Goal: Task Accomplishment & Management: Manage account settings

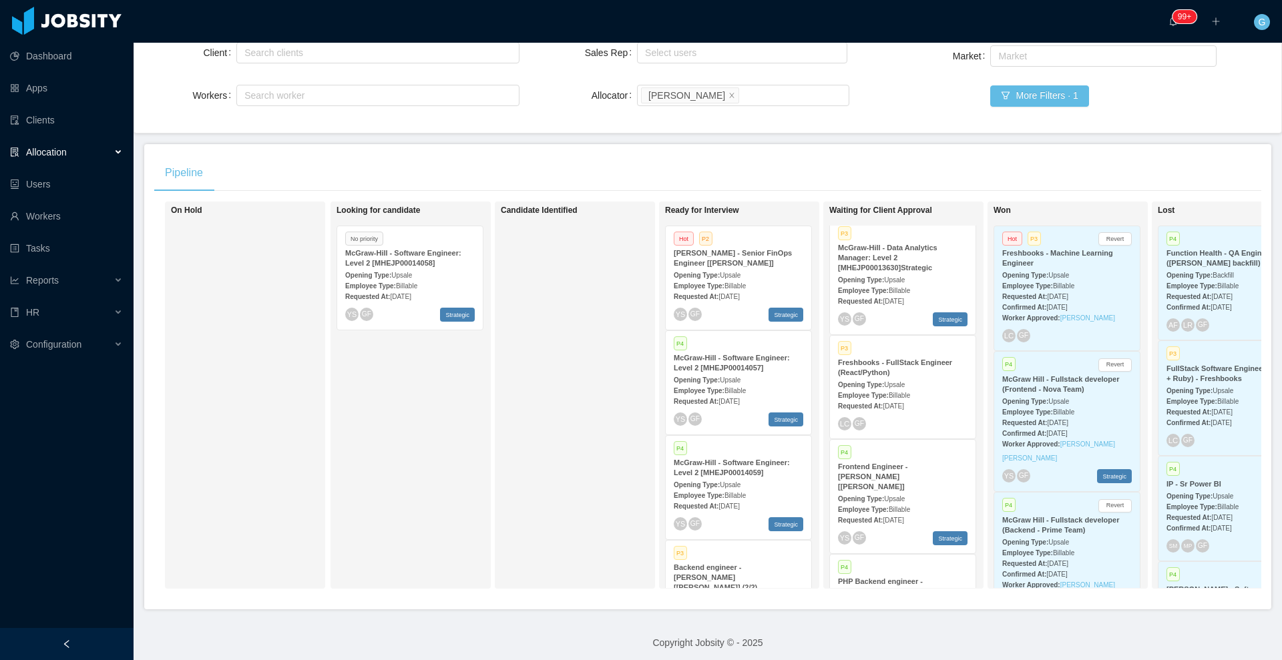
scroll to position [5, 0]
click at [905, 379] on div "Opening Type: Upsale" at bounding box center [903, 385] width 130 height 14
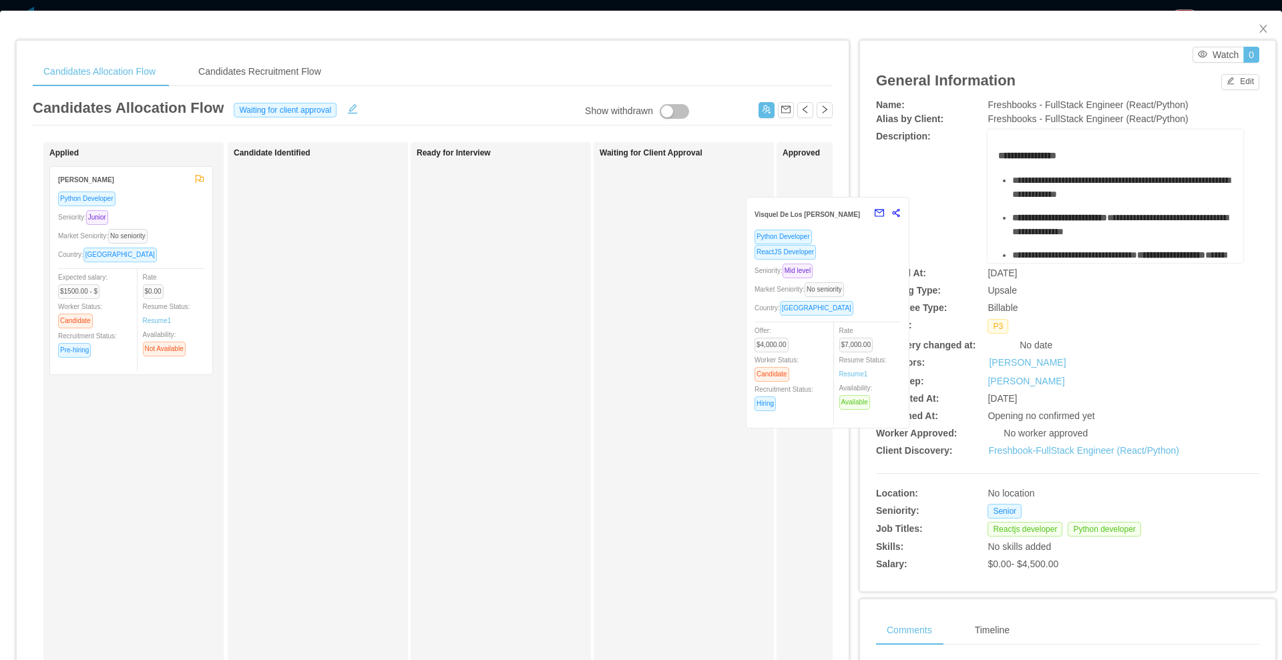
drag, startPoint x: 678, startPoint y: 256, endPoint x: 825, endPoint y: 285, distance: 149.7
click at [825, 285] on div "Candidates Allocation Flow Candidates Recruitment Flow Candidates Allocation Fl…" at bounding box center [433, 439] width 832 height 796
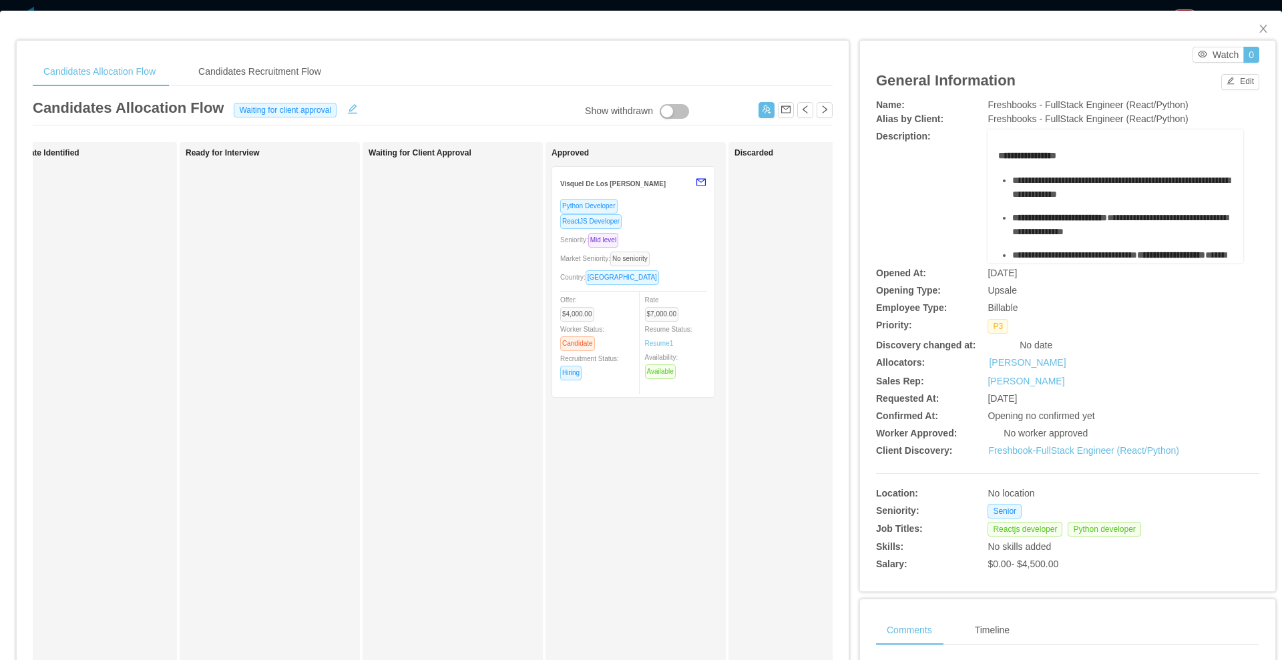
scroll to position [0, 232]
click at [1258, 27] on icon "icon: close" at bounding box center [1263, 28] width 11 height 11
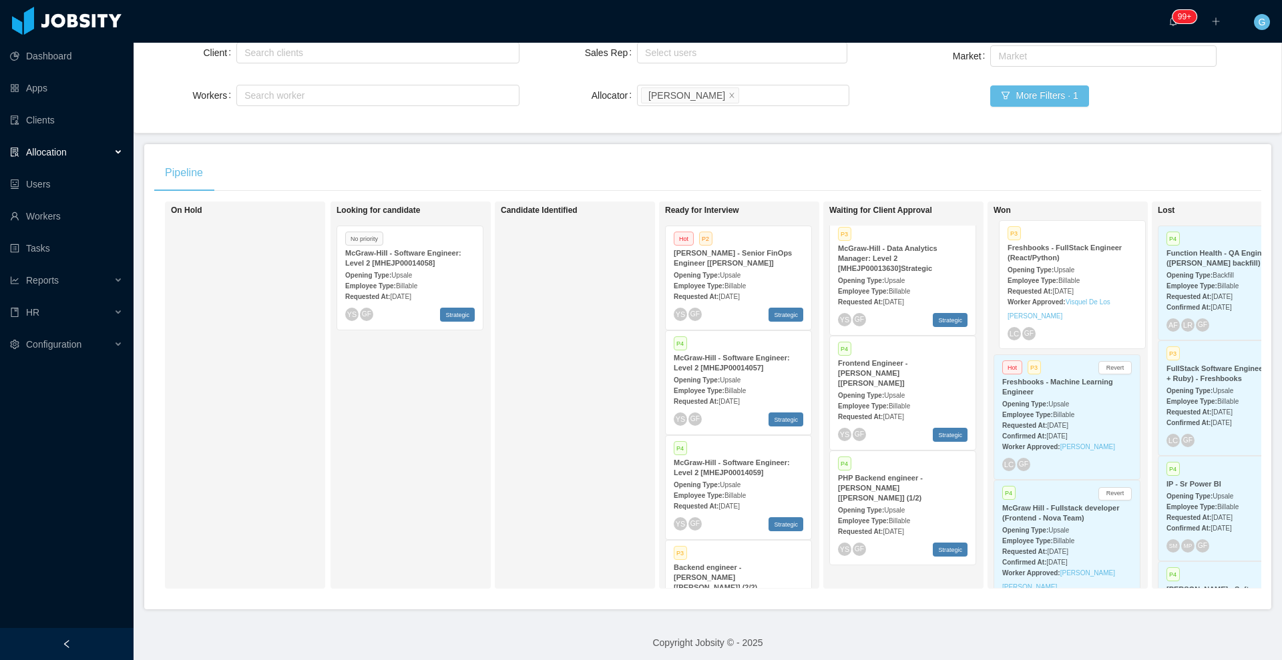
drag, startPoint x: 890, startPoint y: 399, endPoint x: 1075, endPoint y: 272, distance: 224.6
click at [1075, 272] on div "On Hold Looking for candidate No priority [PERSON_NAME] - Software Engineer: Le…" at bounding box center [707, 401] width 1107 height 398
click at [1102, 287] on div "Employee Type: Billable" at bounding box center [1067, 285] width 130 height 14
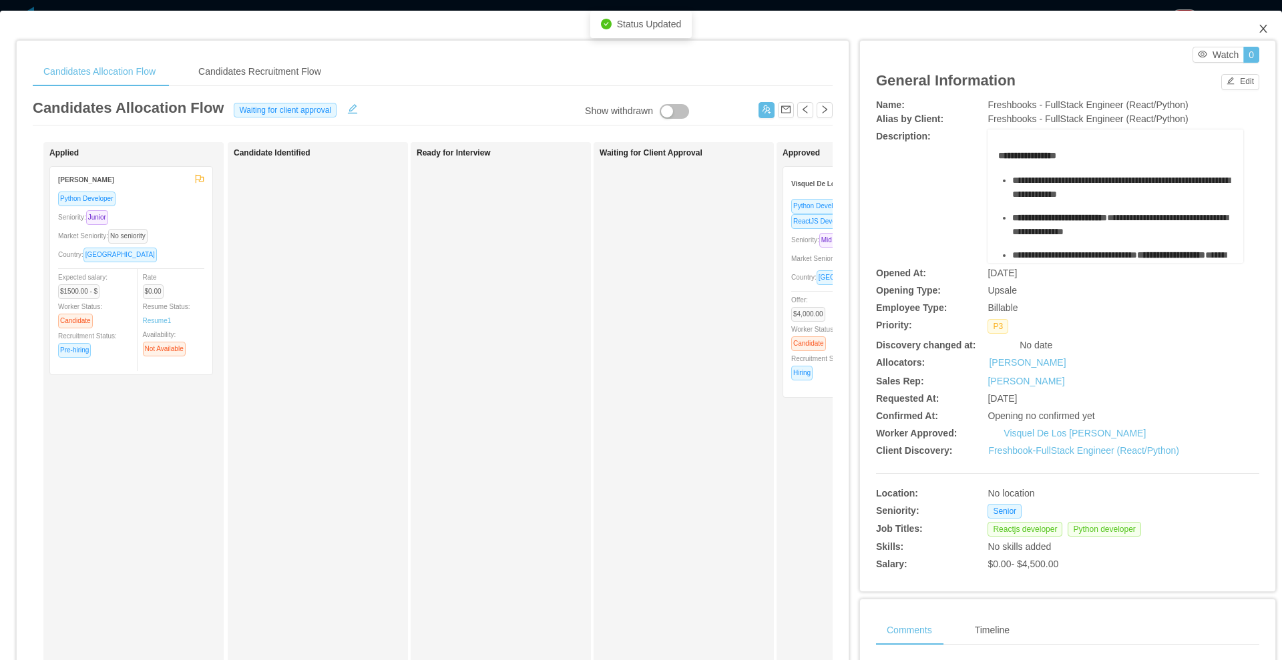
click at [1258, 27] on icon "icon: close" at bounding box center [1263, 28] width 11 height 11
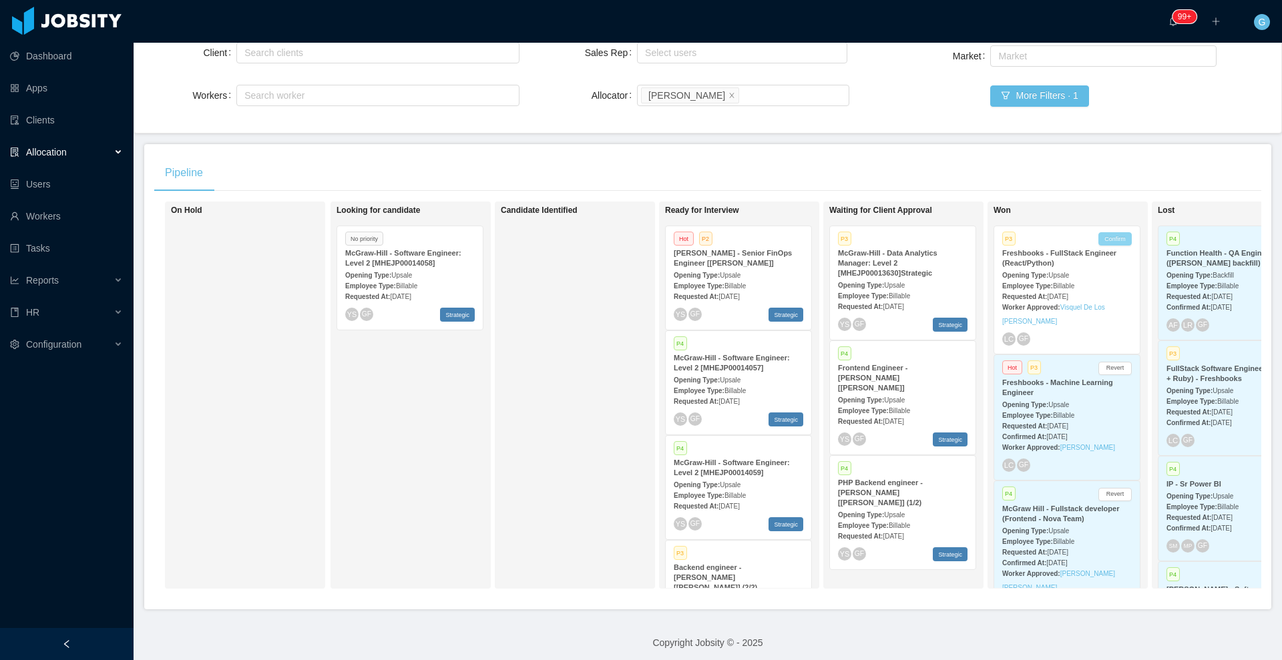
click at [1111, 238] on button "Confirm" at bounding box center [1114, 238] width 33 height 13
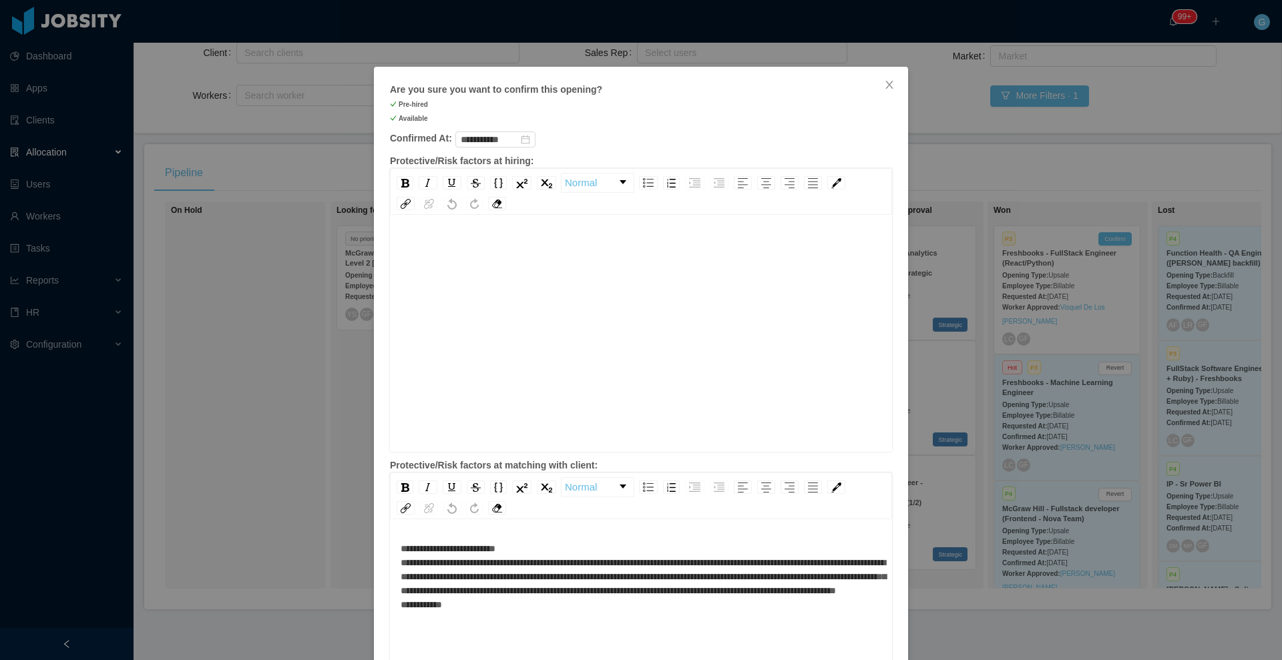
click at [603, 286] on div "rdw-editor" at bounding box center [641, 355] width 481 height 234
click at [733, 246] on span "**********" at bounding box center [598, 244] width 395 height 9
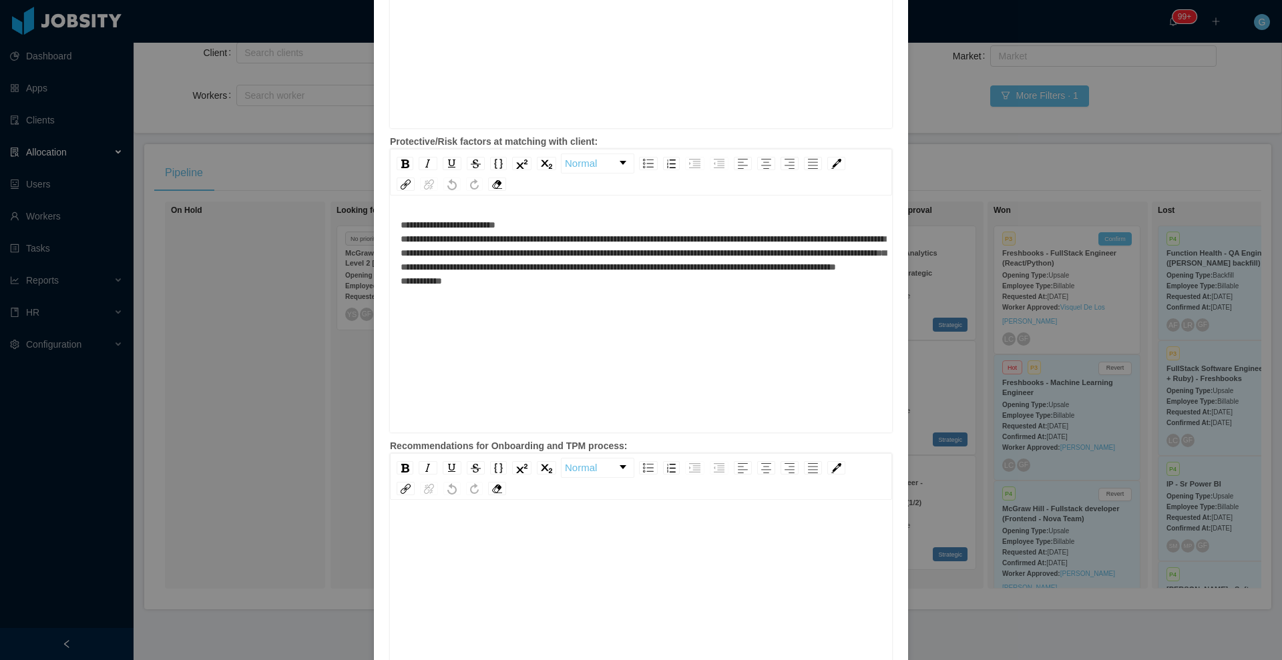
scroll to position [3, 0]
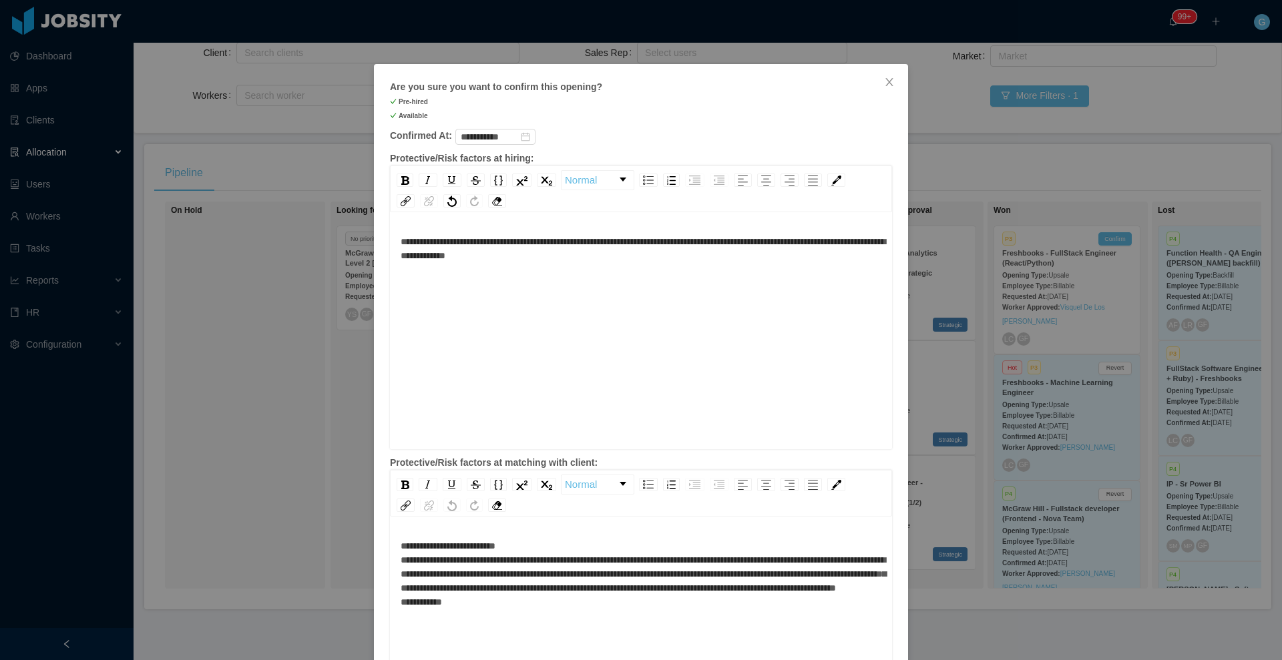
click at [459, 347] on div "**********" at bounding box center [641, 352] width 481 height 234
click at [616, 267] on div "**********" at bounding box center [641, 352] width 481 height 234
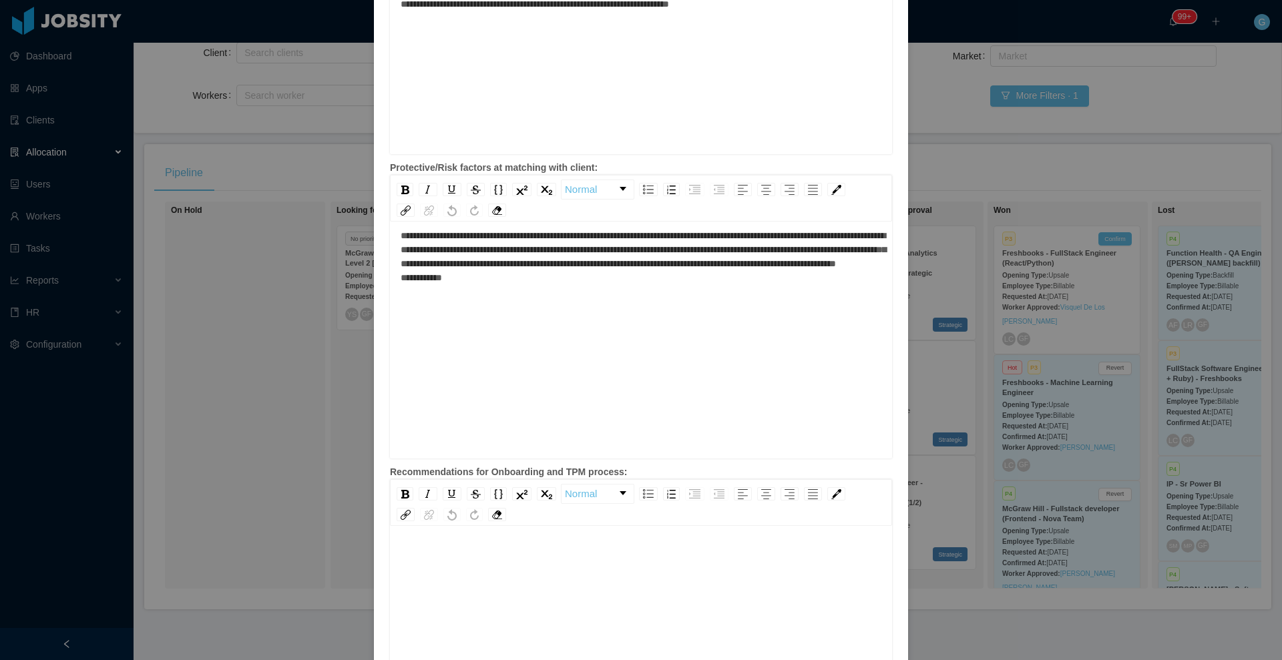
scroll to position [29, 0]
click at [697, 569] on div "rdw-editor" at bounding box center [641, 636] width 481 height 234
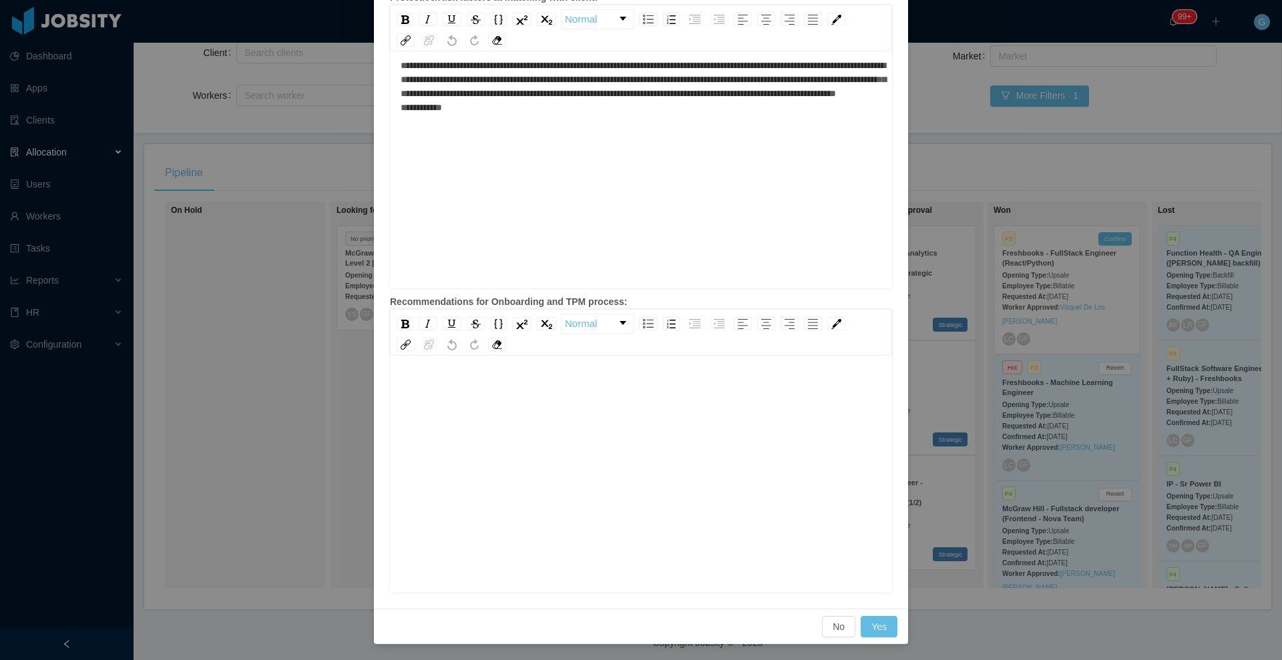
scroll to position [0, 0]
click at [865, 627] on button "Yes" at bounding box center [879, 626] width 37 height 21
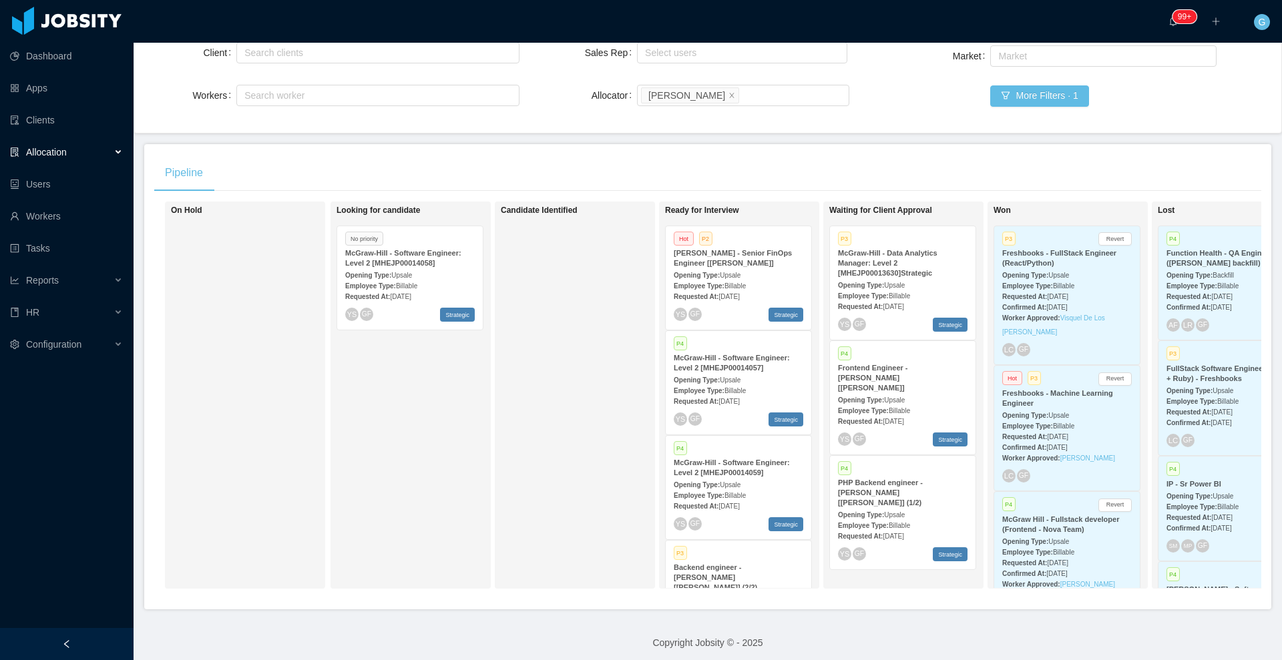
click at [433, 299] on div "Requested At: Aug 9th, 2025" at bounding box center [410, 296] width 130 height 14
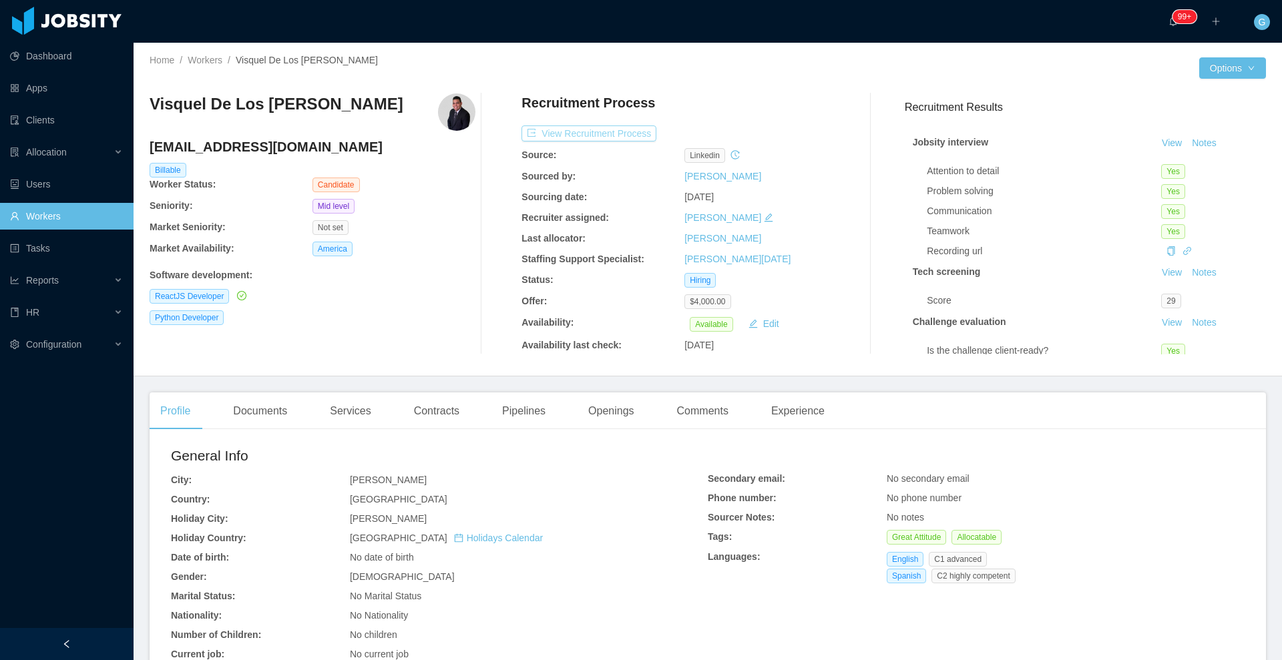
click at [607, 126] on button "View Recruitment Process" at bounding box center [588, 134] width 135 height 16
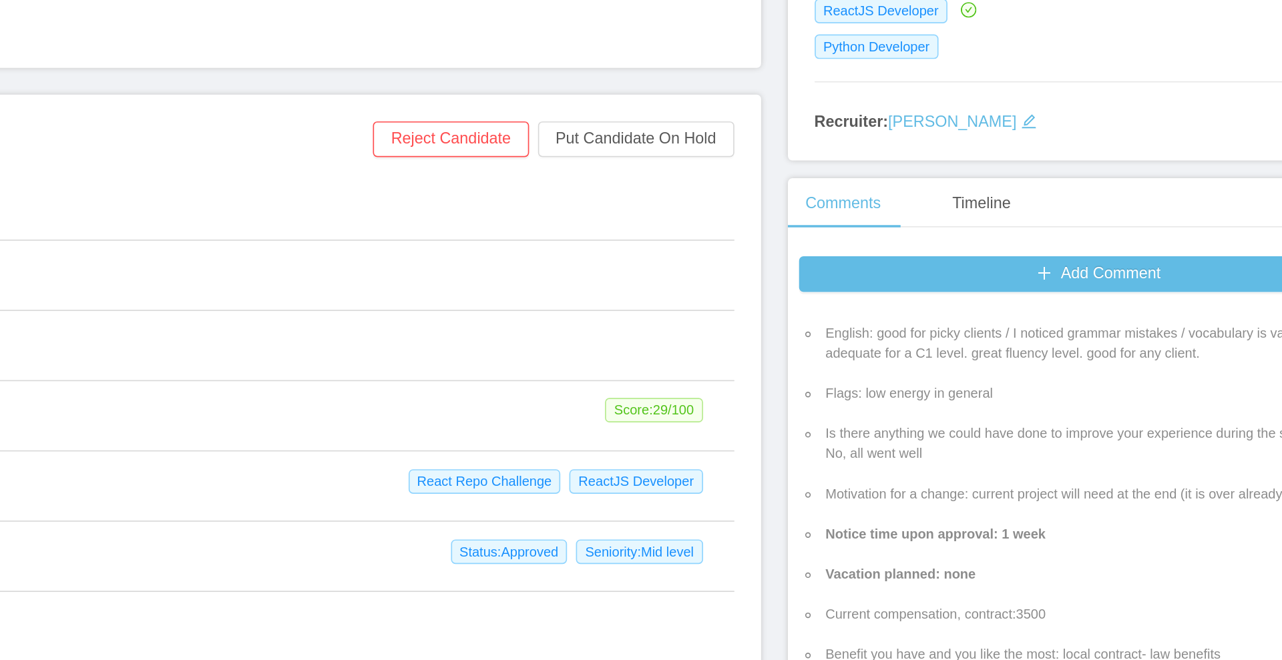
scroll to position [114, 0]
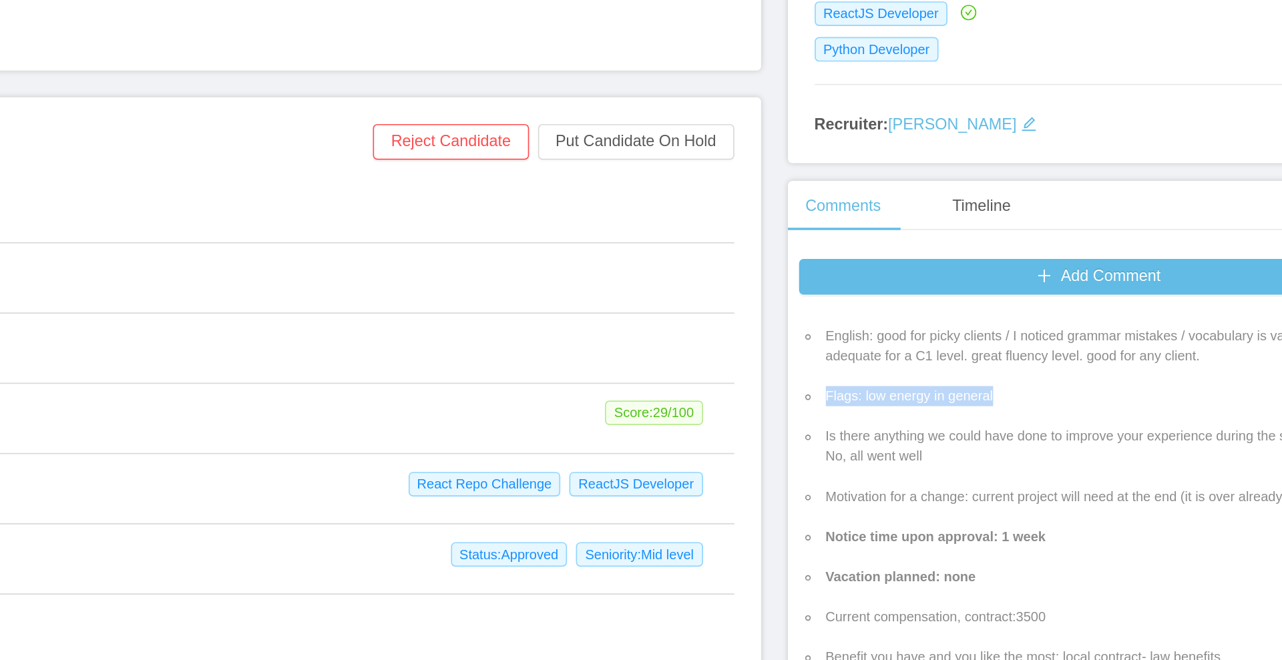
drag, startPoint x: 1012, startPoint y: 416, endPoint x: 907, endPoint y: 417, distance: 104.8
click at [914, 417] on li "Flags: low energy in general" at bounding box center [1086, 414] width 345 height 12
copy li "Flags: low energy in general"
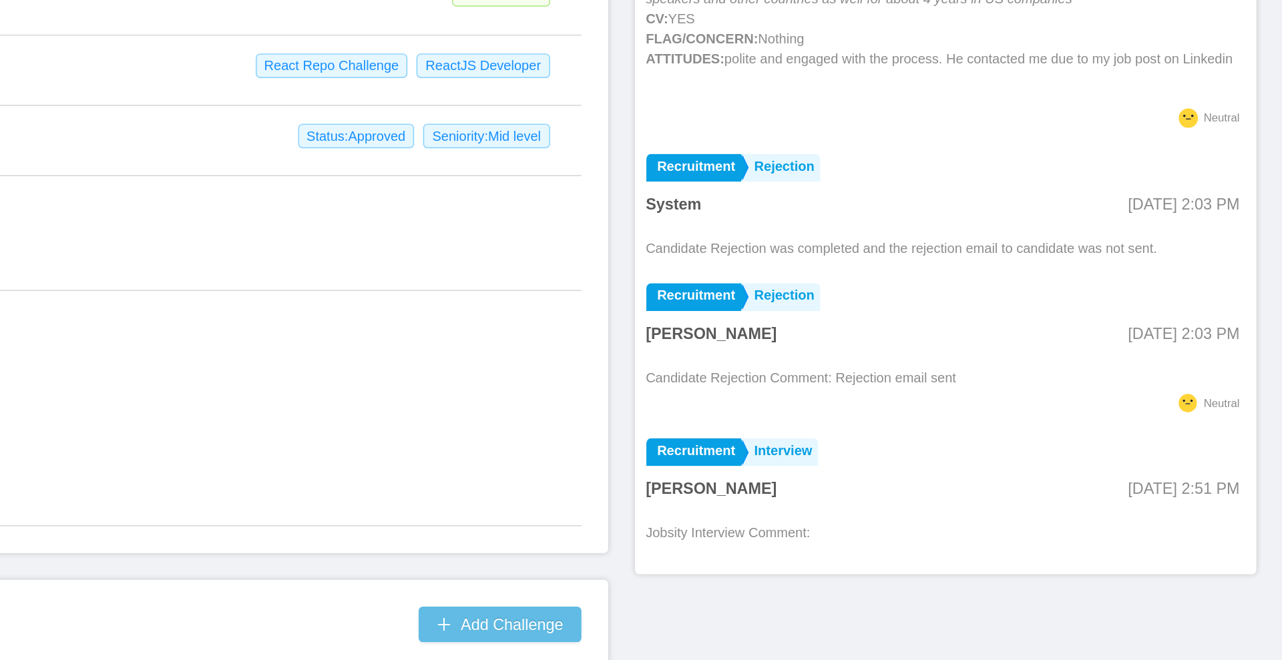
scroll to position [1918, 0]
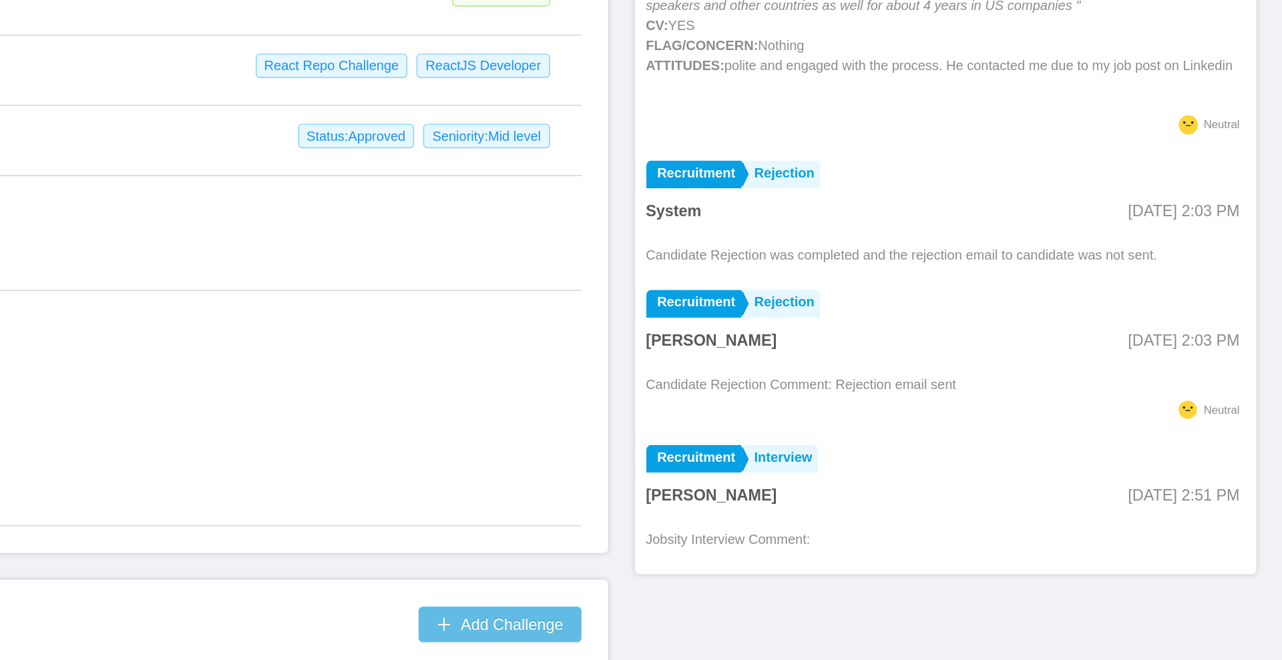
click at [846, 527] on div "1 Hire Due at: Jul 8th, 2025. Assigned to: Guido Fernandez Complete" at bounding box center [514, 530] width 696 height 99
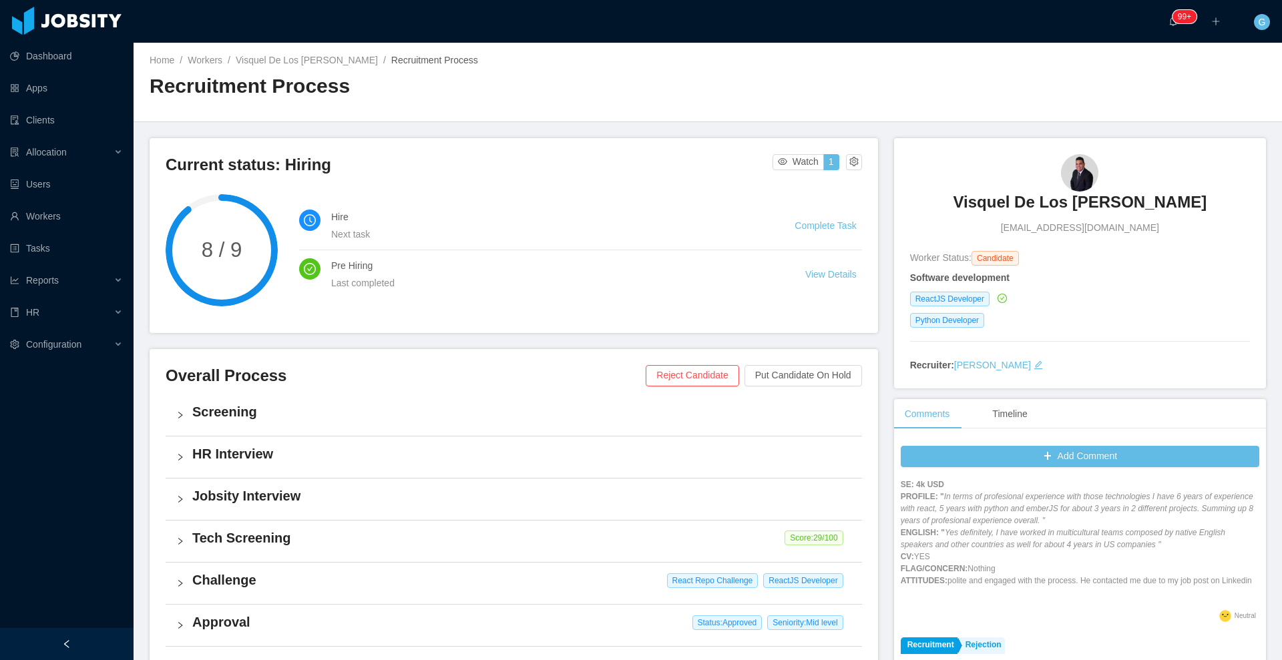
scroll to position [353, 0]
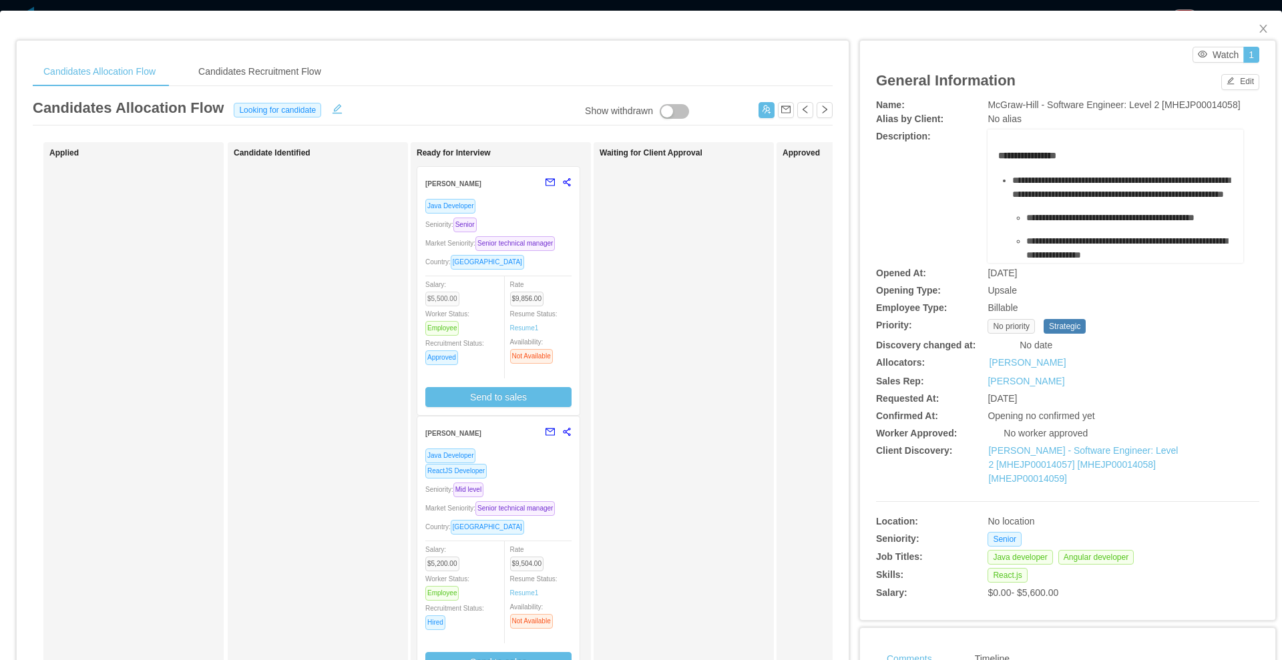
scroll to position [142, 0]
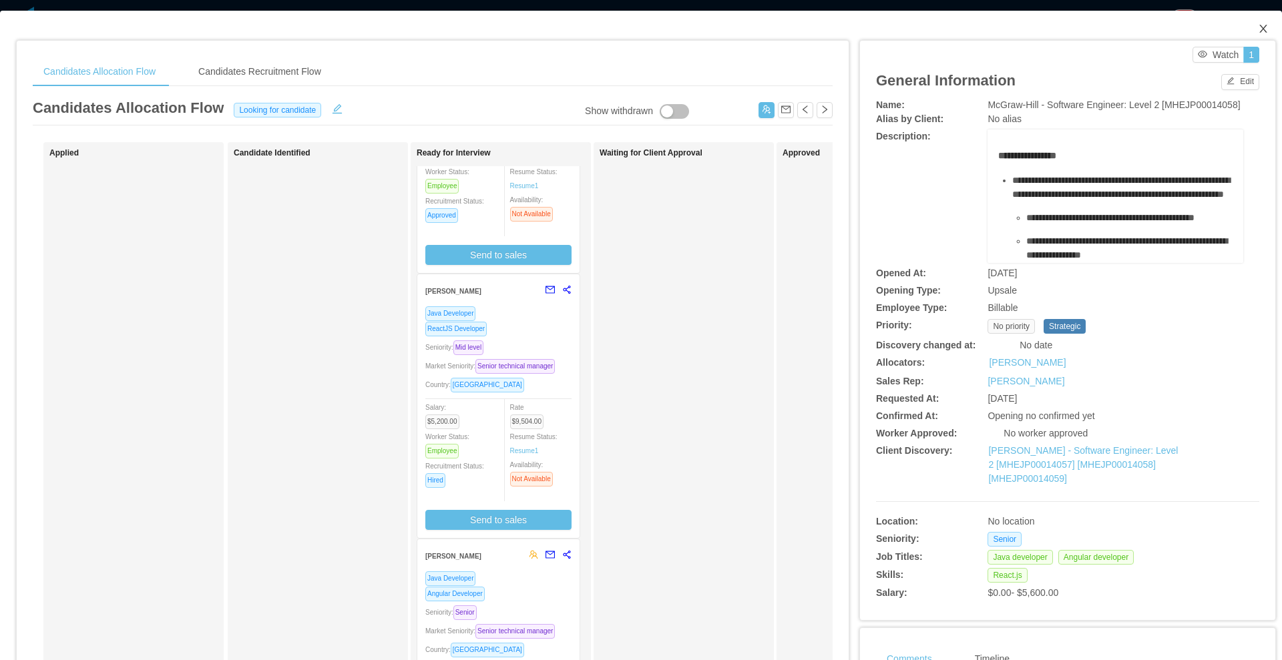
click at [1259, 31] on icon "icon: close" at bounding box center [1262, 29] width 7 height 8
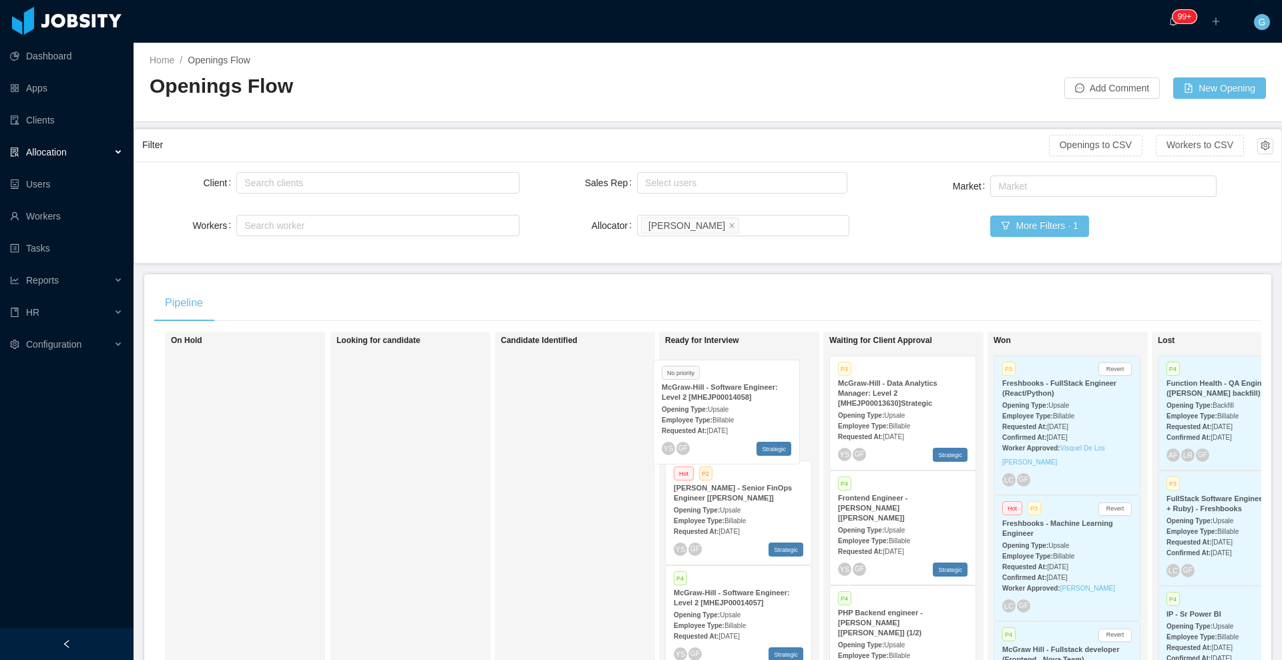
drag, startPoint x: 417, startPoint y: 415, endPoint x: 739, endPoint y: 421, distance: 322.6
click at [739, 421] on div "On Hold Looking for candidate No priority [PERSON_NAME] - Software Engineer: Le…" at bounding box center [707, 531] width 1107 height 398
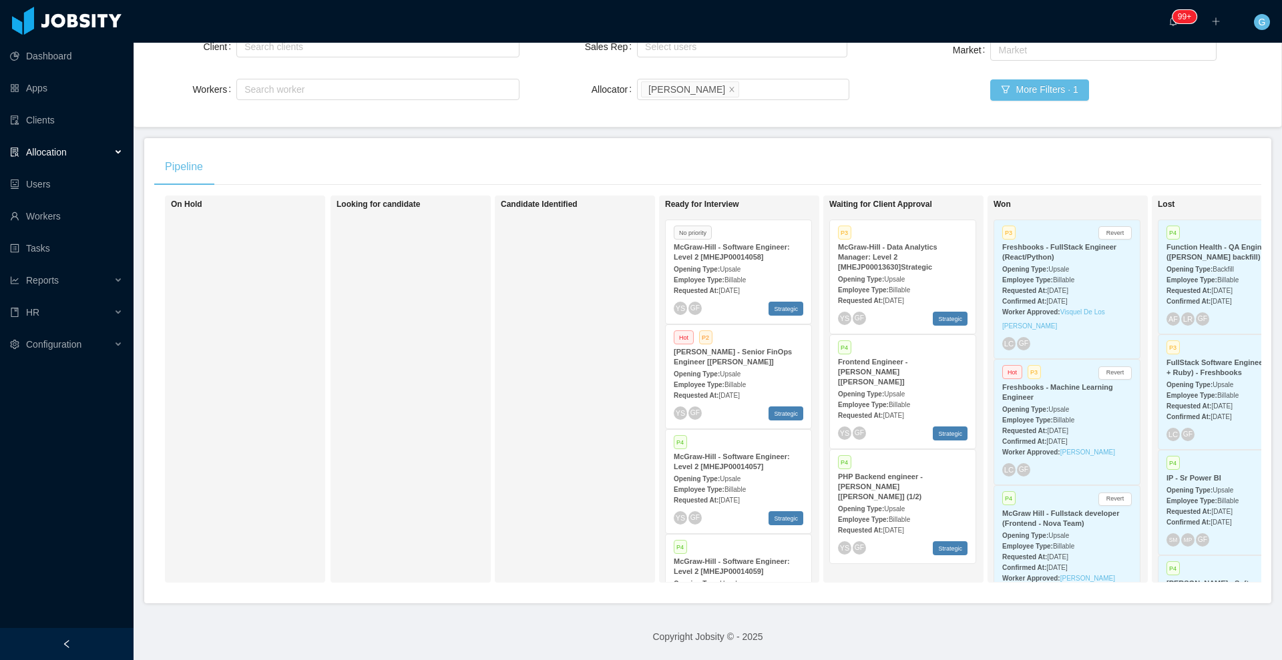
click at [736, 302] on div "YS GF Strategic" at bounding box center [739, 309] width 130 height 14
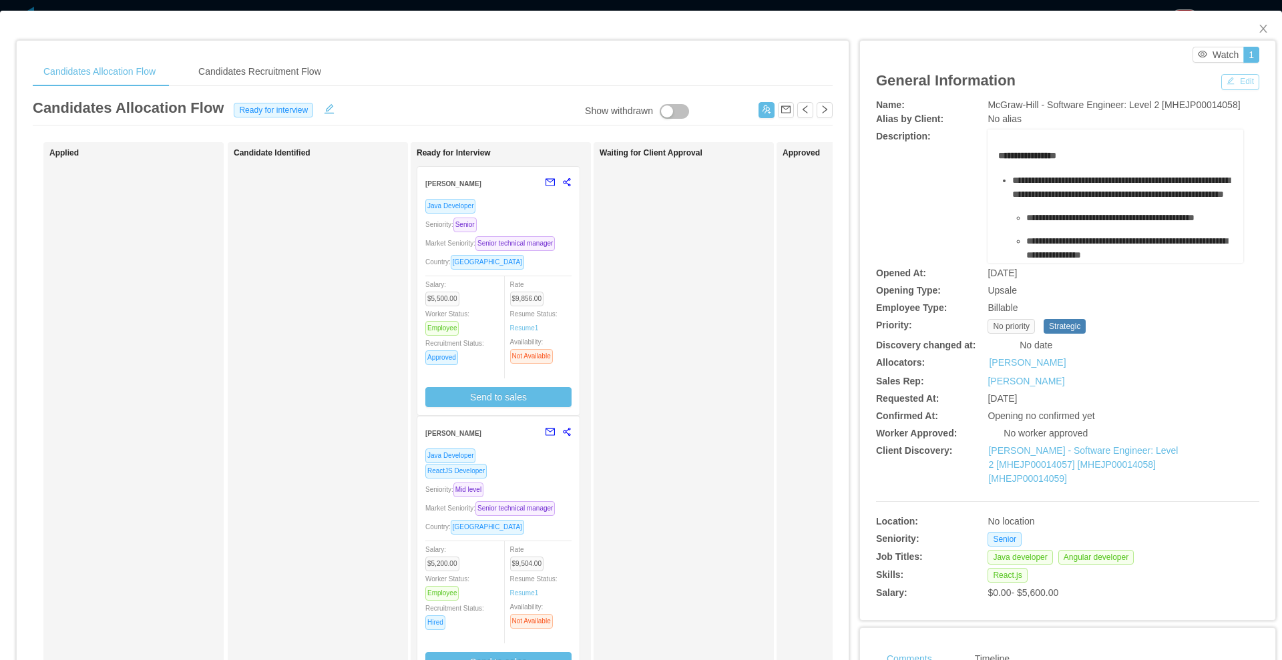
click at [1221, 81] on button "Edit" at bounding box center [1240, 82] width 38 height 16
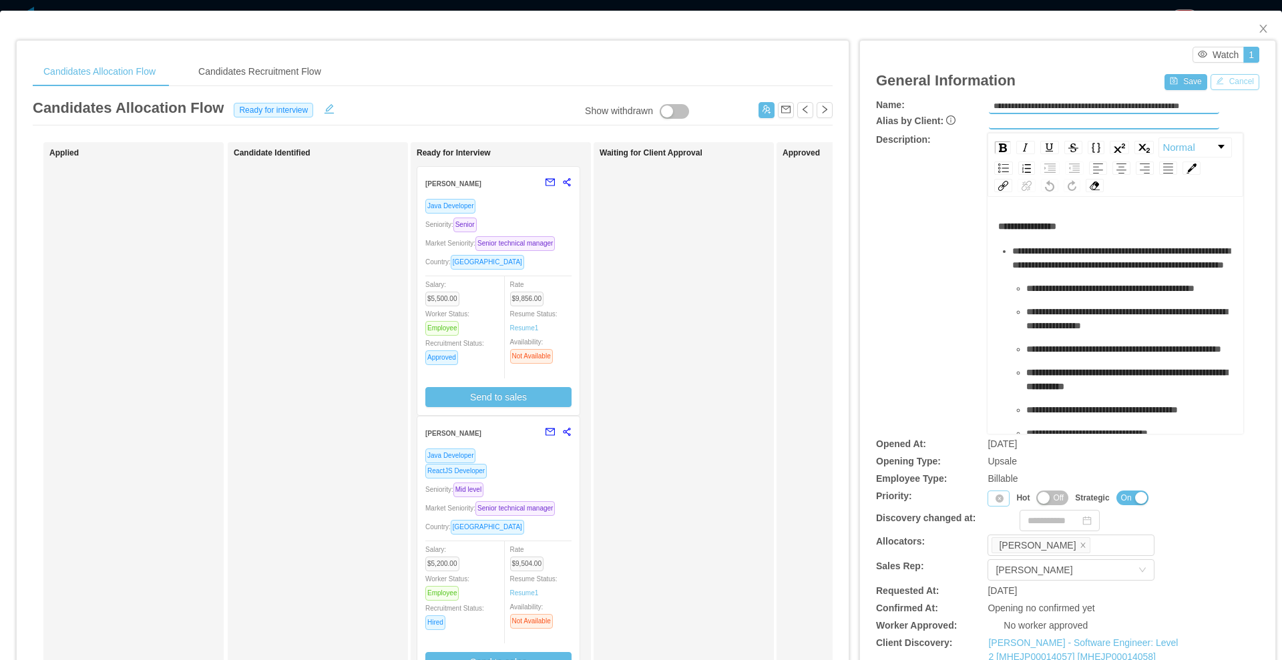
click at [995, 495] on icon "icon: close-circle" at bounding box center [999, 499] width 8 height 8
click at [995, 495] on icon "icon: down" at bounding box center [999, 499] width 8 height 8
click at [995, 587] on li "P4" at bounding box center [990, 584] width 27 height 21
click at [1164, 78] on button "Save" at bounding box center [1185, 82] width 42 height 16
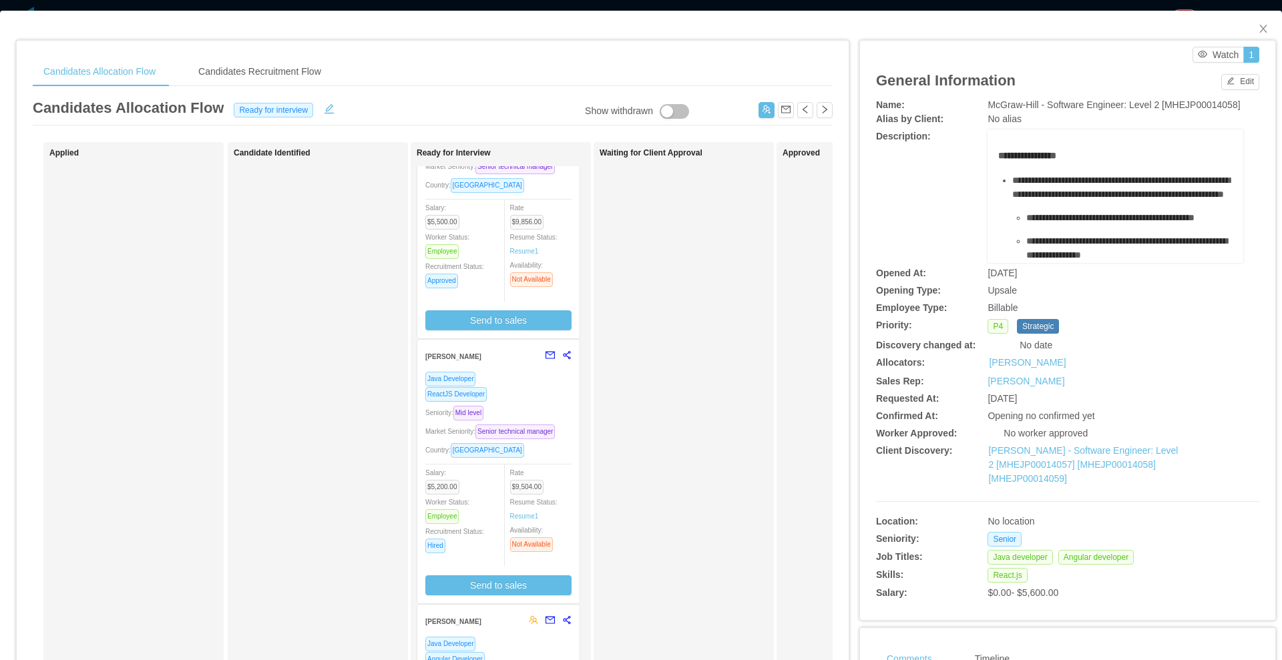
scroll to position [142, 0]
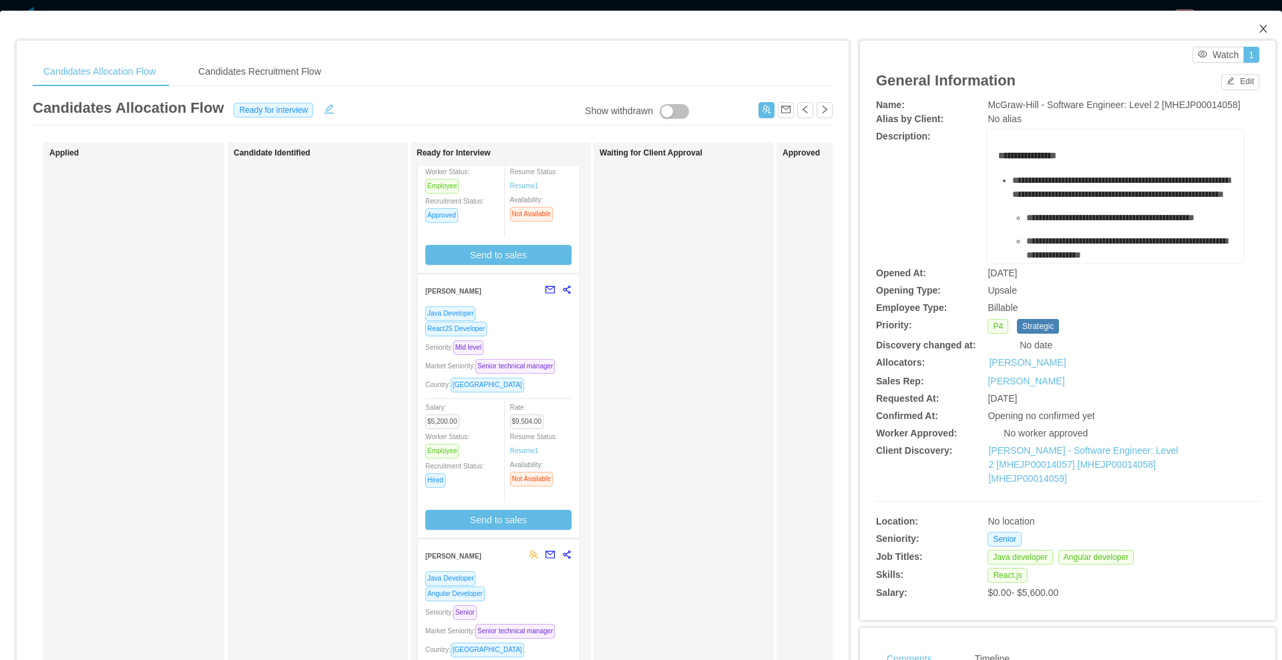
click at [1258, 31] on span "Close" at bounding box center [1263, 29] width 37 height 37
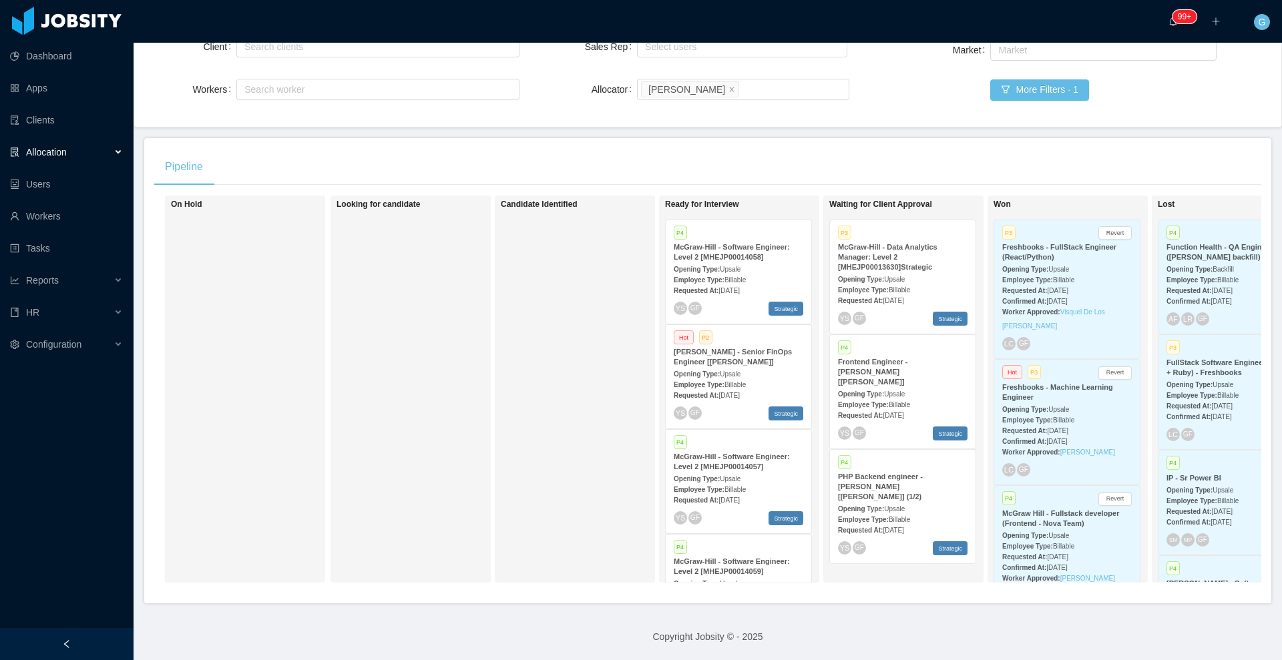
click at [884, 248] on strong "McGraw-Hill - Data Analytics Manager: Level 2 [MHEJP00013630]Strategic" at bounding box center [887, 257] width 99 height 28
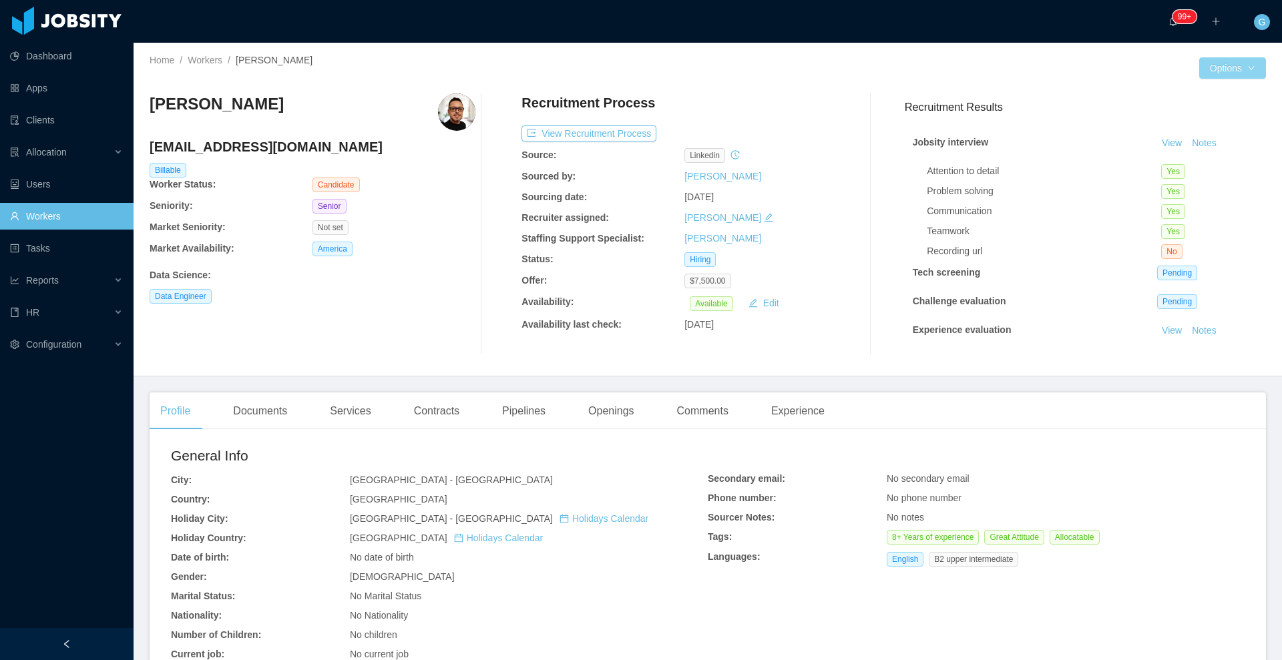
click at [1229, 71] on button "Options" at bounding box center [1232, 67] width 67 height 21
click at [1223, 73] on button "Options" at bounding box center [1232, 67] width 67 height 21
click at [1188, 178] on button "Edit Worker" at bounding box center [1193, 182] width 85 height 21
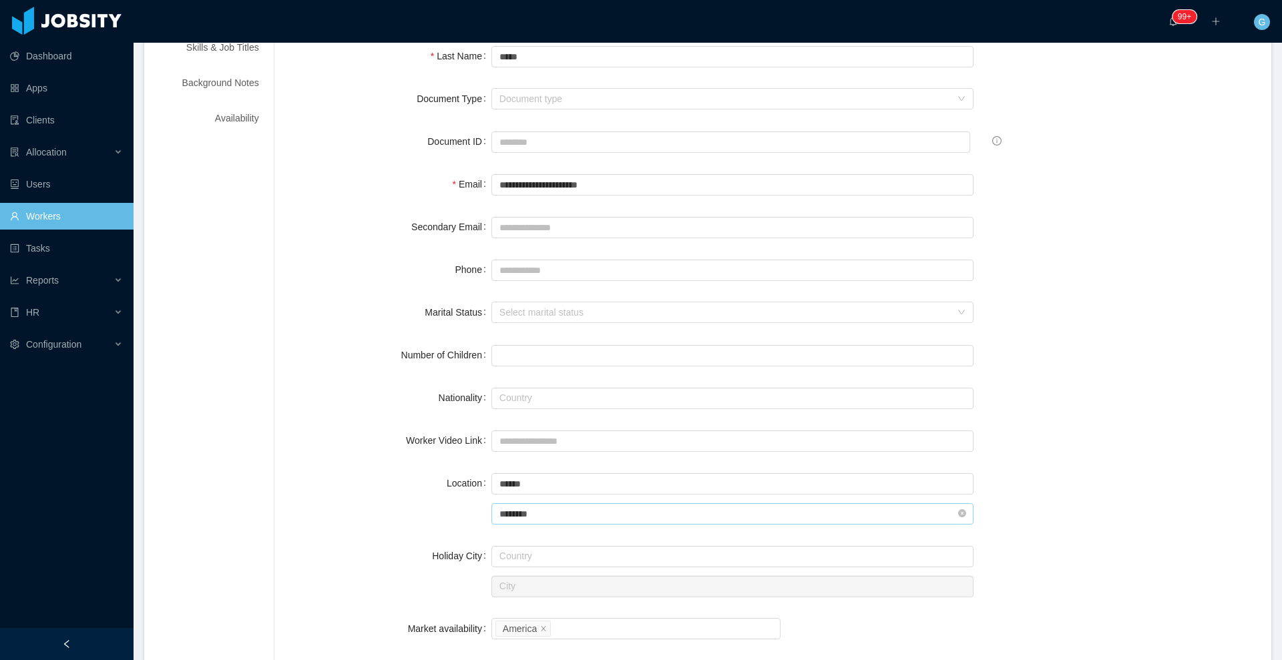
scroll to position [206, 0]
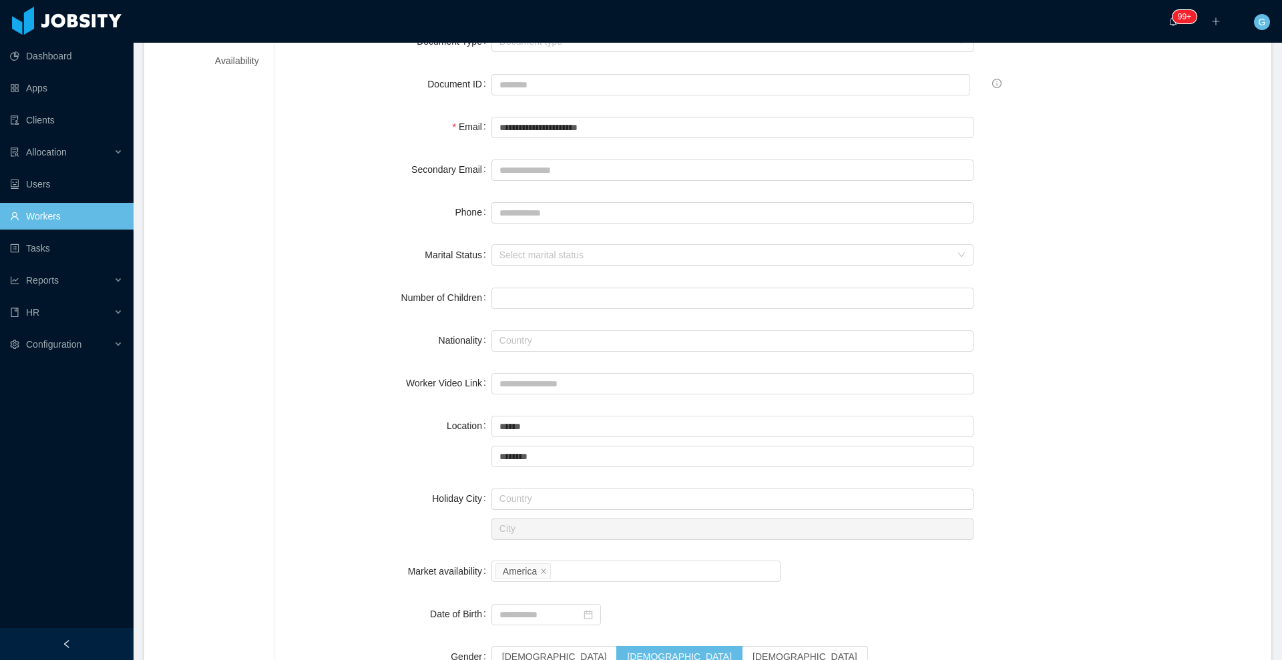
click at [520, 226] on div "**********" at bounding box center [772, 549] width 965 height 1213
click at [517, 213] on input "Phone" at bounding box center [732, 212] width 483 height 21
paste input "**********"
click at [526, 210] on input "**********" at bounding box center [732, 212] width 483 height 21
click at [513, 212] on input "**********" at bounding box center [732, 212] width 483 height 21
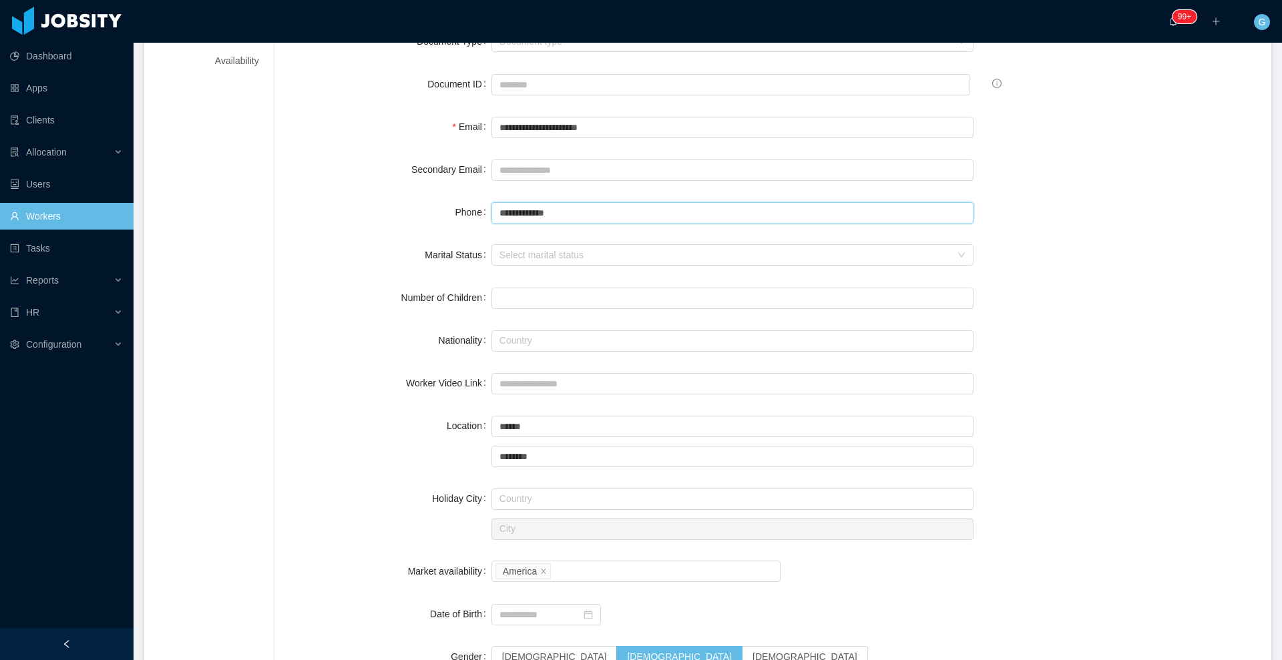
drag, startPoint x: 496, startPoint y: 209, endPoint x: 520, endPoint y: 231, distance: 32.6
click at [495, 210] on input "**********" at bounding box center [732, 212] width 483 height 21
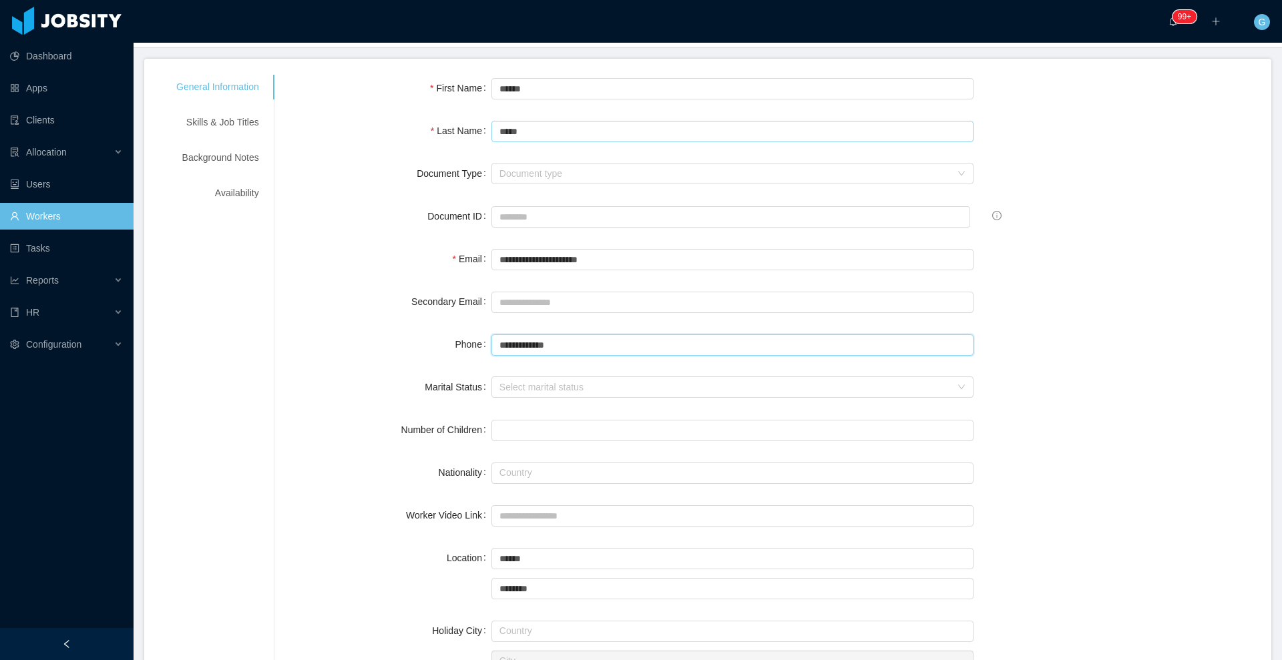
scroll to position [0, 0]
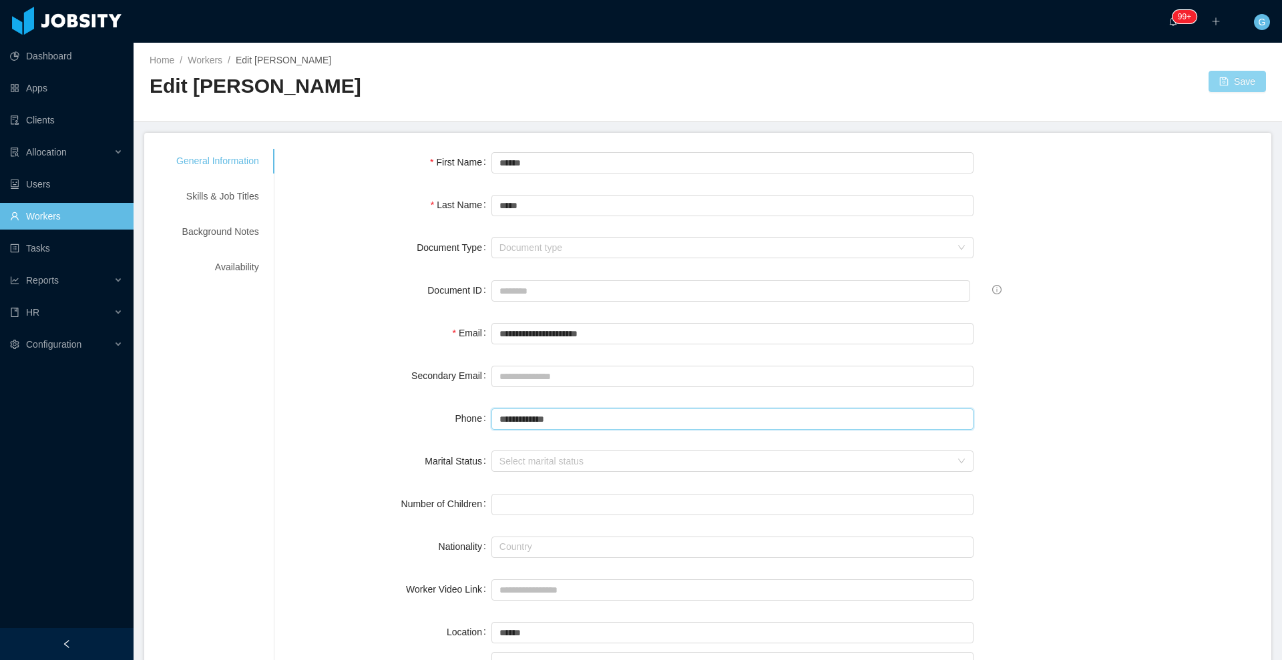
type input "**********"
click at [1215, 82] on button "Save" at bounding box center [1236, 81] width 57 height 21
